Goal: Download file/media

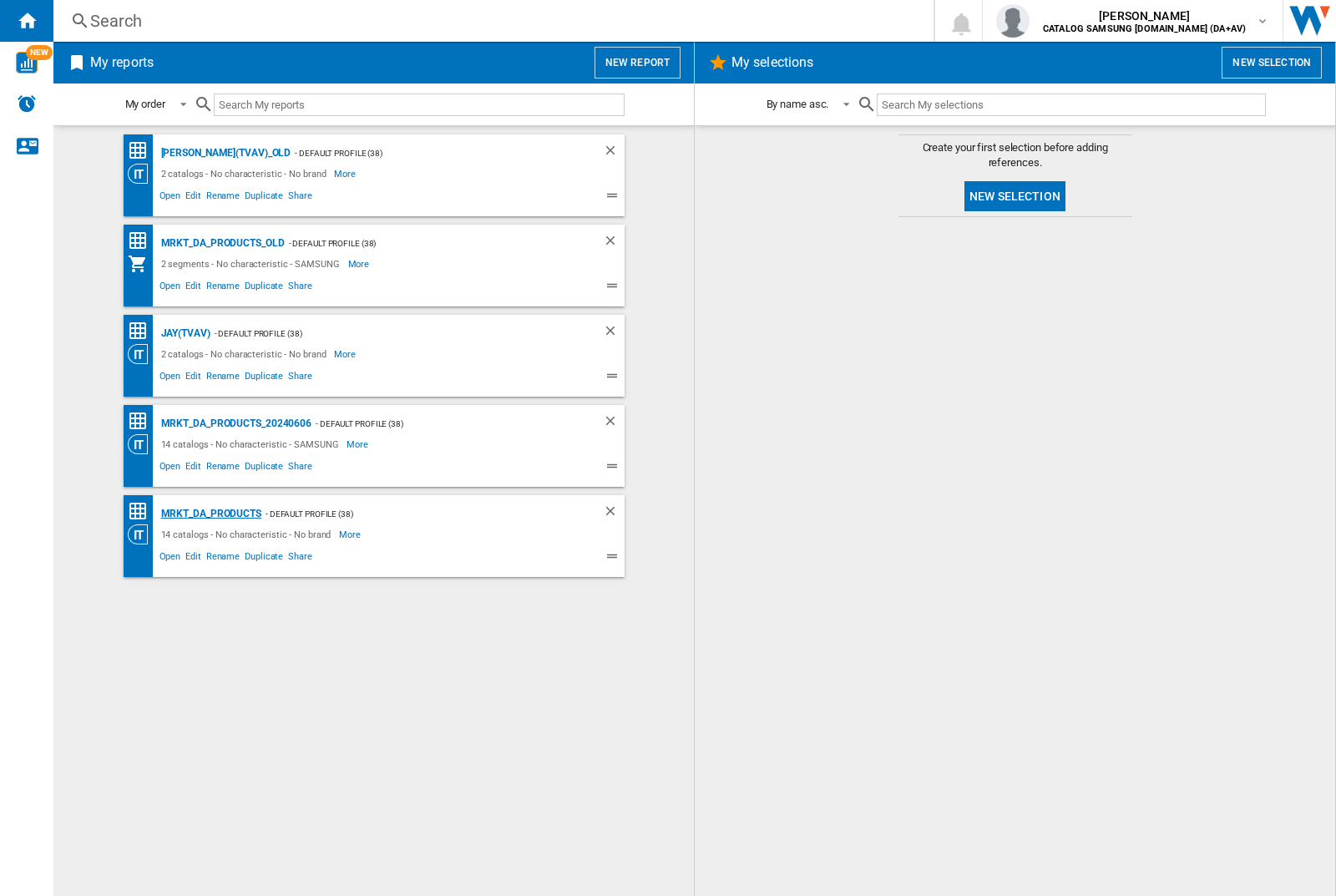
click at [210, 514] on div "MRKT_DA_PRODUCTS" at bounding box center [209, 514] width 104 height 21
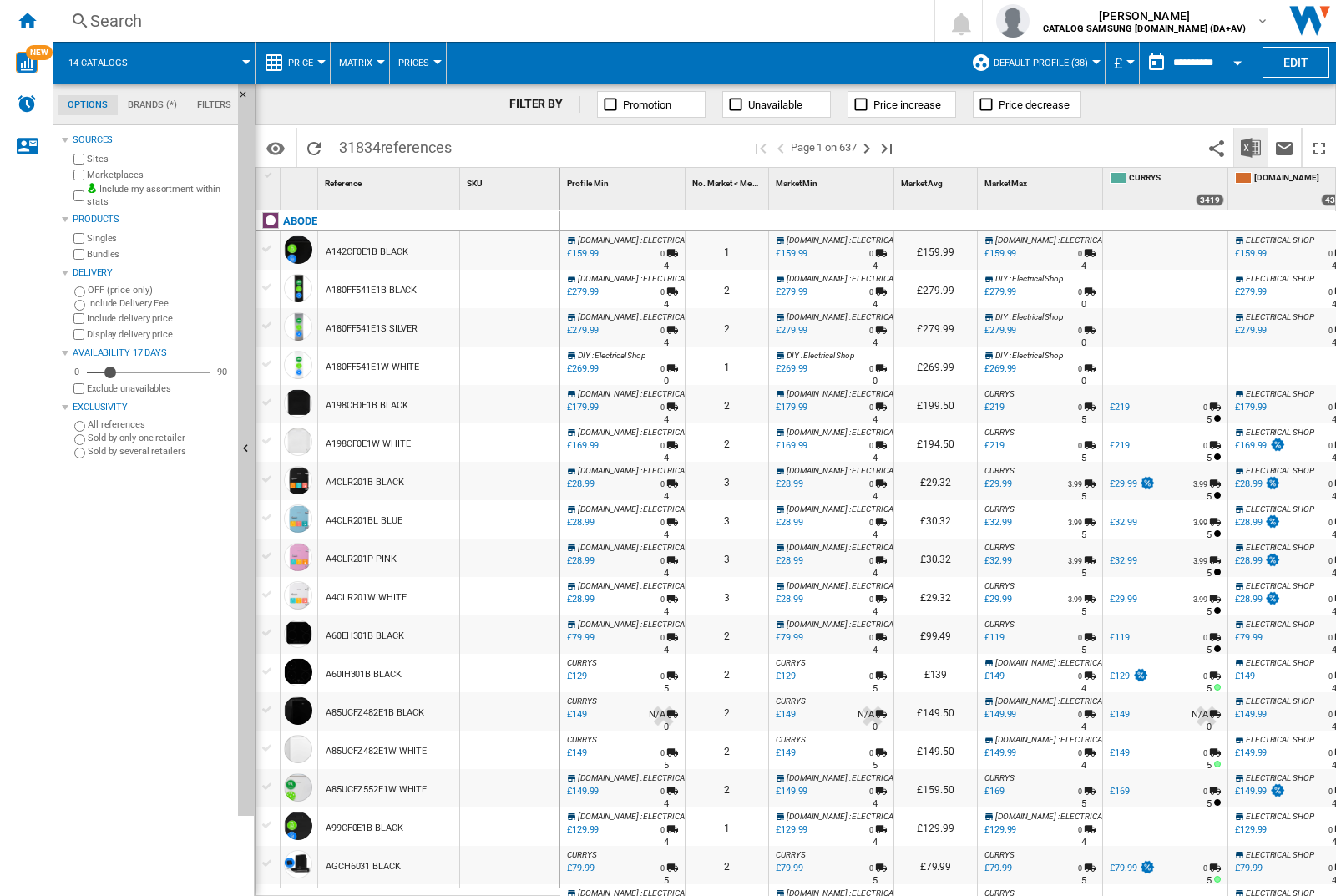
click at [1250, 146] on img "Download in Excel" at bounding box center [1251, 147] width 20 height 20
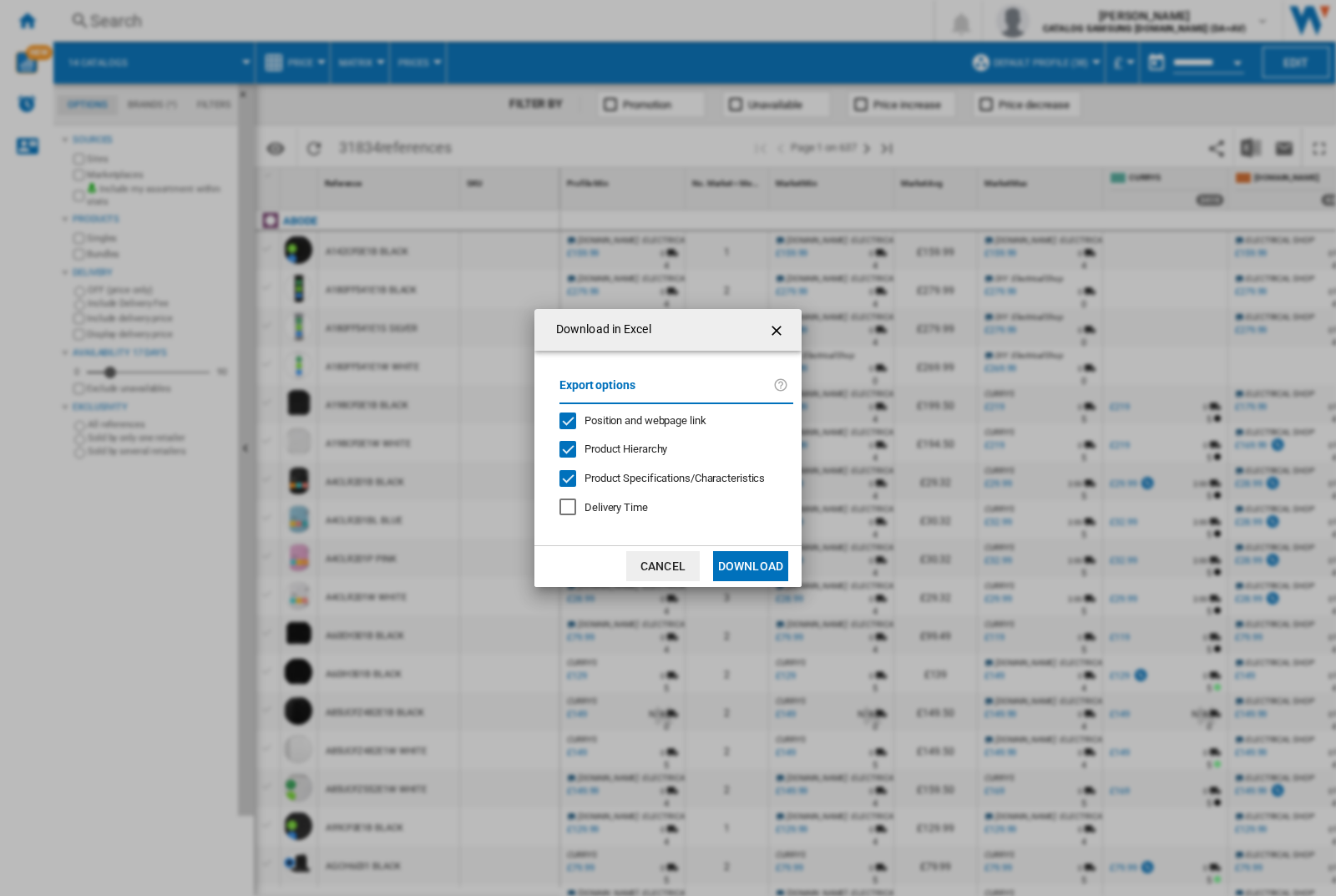
click at [634, 419] on span "Position and webpage link" at bounding box center [645, 420] width 121 height 13
click at [751, 566] on button "Download" at bounding box center [751, 566] width 75 height 30
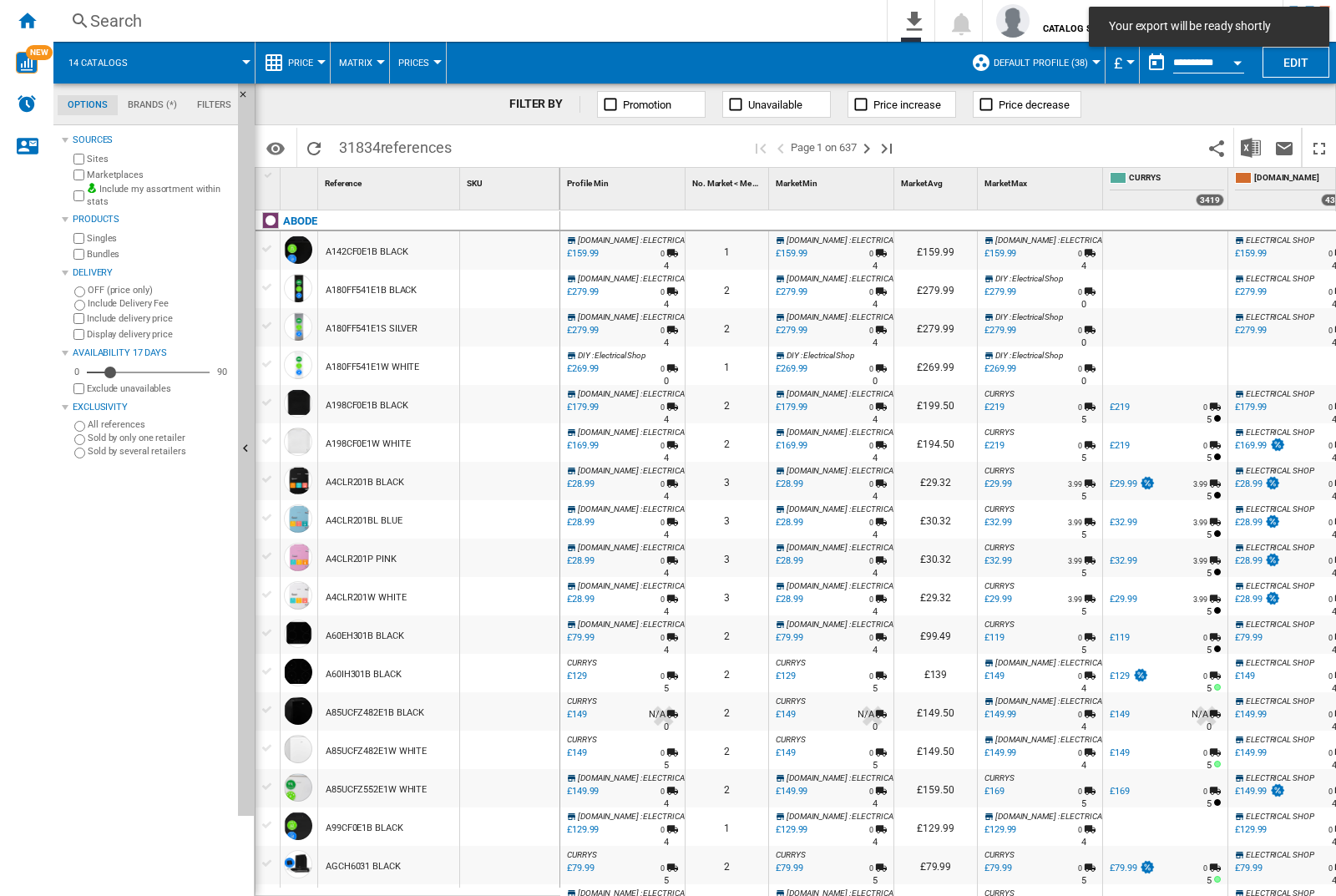
click at [516, 247] on div at bounding box center [509, 250] width 99 height 39
